Goal: Task Accomplishment & Management: Use online tool/utility

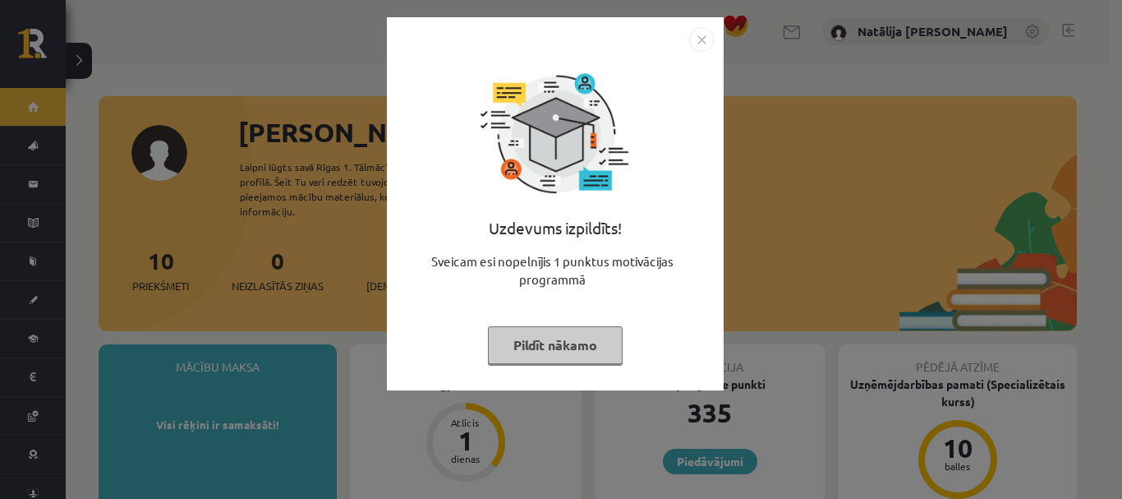
click at [592, 348] on button "Pildīt nākamo" at bounding box center [555, 345] width 135 height 38
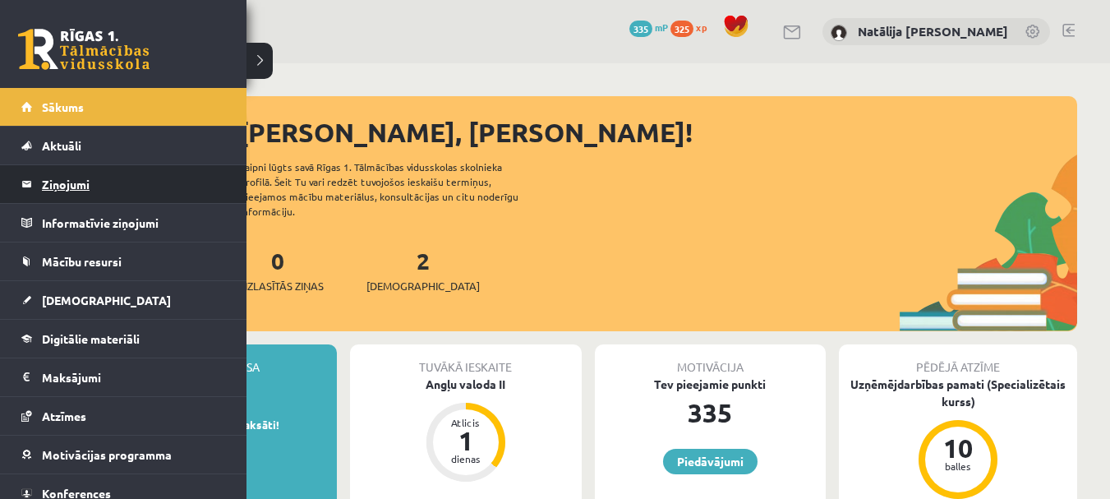
click at [97, 177] on legend "Ziņojumi 0" at bounding box center [134, 184] width 184 height 38
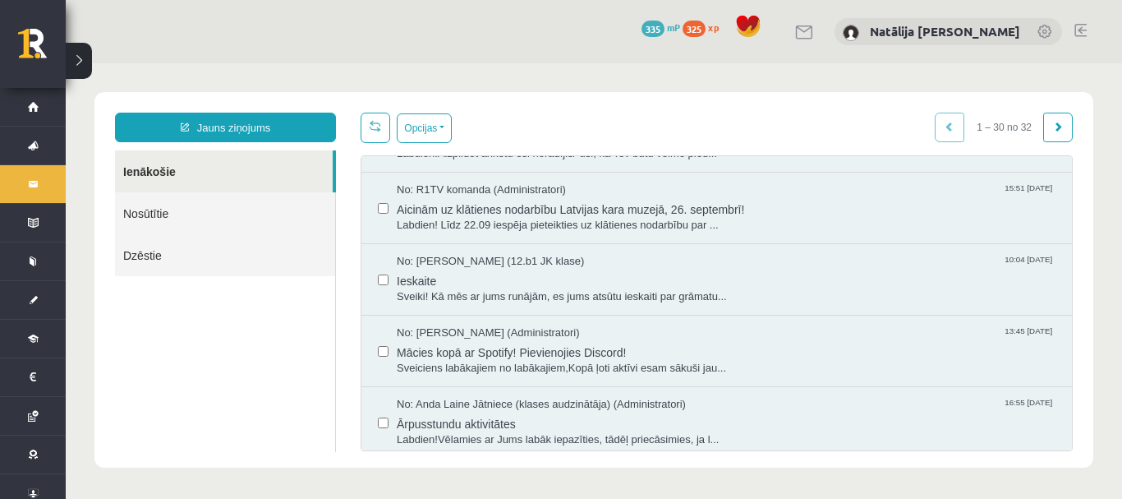
scroll to position [1454, 0]
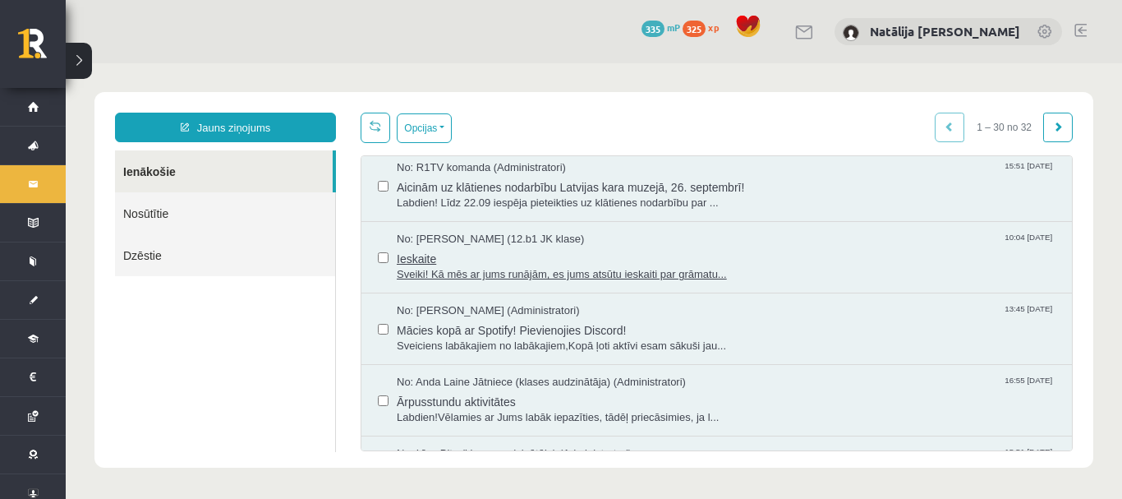
drag, startPoint x: 463, startPoint y: 279, endPoint x: 425, endPoint y: 262, distance: 42.3
click at [425, 262] on span "Ieskaite" at bounding box center [726, 256] width 659 height 21
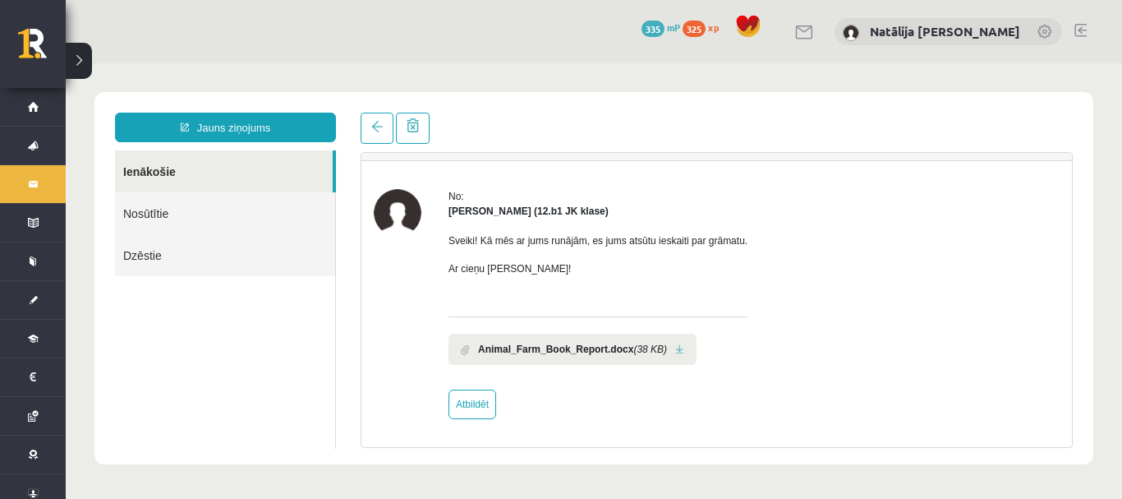
scroll to position [0, 0]
click at [583, 357] on li "Animal_Farm_Book_Report.docx (38 KB)" at bounding box center [573, 349] width 248 height 31
click at [670, 356] on li "Animal_Farm_Book_Report.docx (38 KB)" at bounding box center [573, 349] width 248 height 31
click at [675, 351] on link at bounding box center [679, 349] width 9 height 11
